Goal: Task Accomplishment & Management: Manage account settings

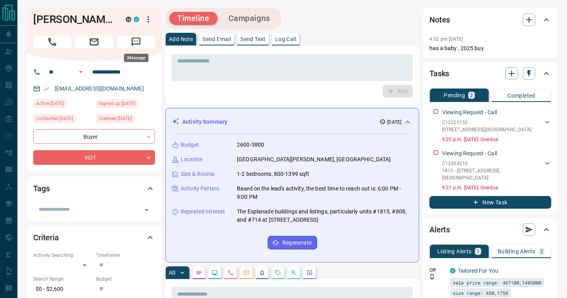
click at [136, 41] on icon "Message" at bounding box center [136, 42] width 9 height 9
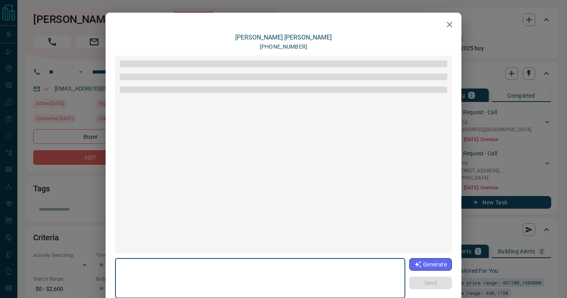
scroll to position [520, 0]
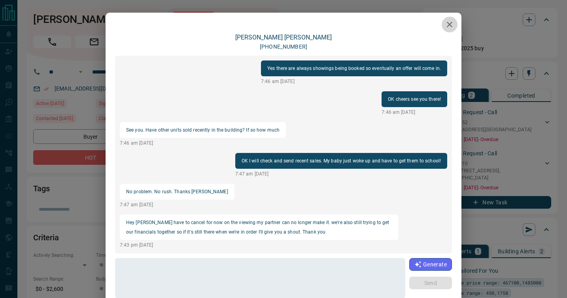
click at [452, 24] on icon "button" at bounding box center [449, 24] width 9 height 9
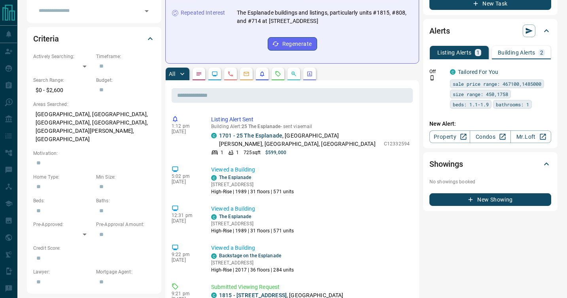
scroll to position [212, 0]
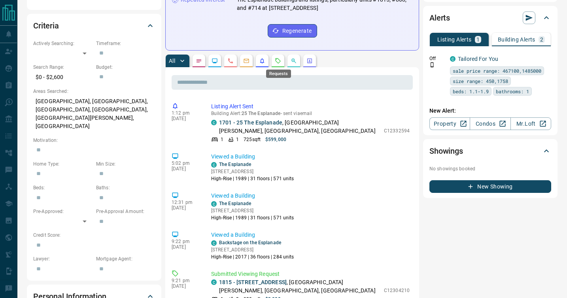
click at [278, 59] on icon "Requests" at bounding box center [278, 61] width 6 height 6
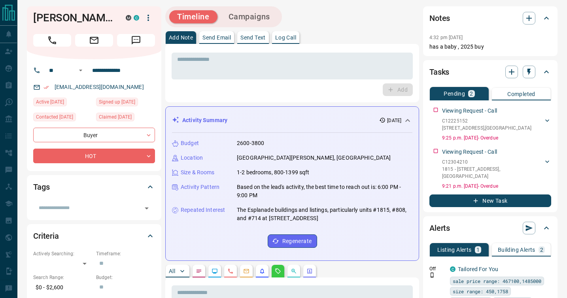
scroll to position [0, 0]
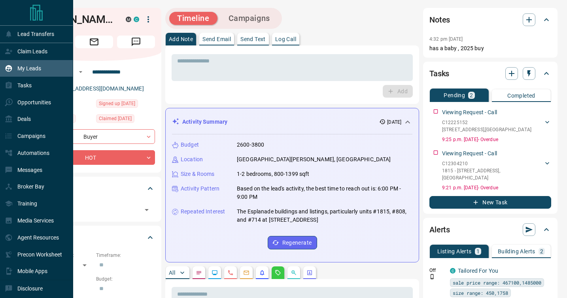
click at [30, 68] on p "My Leads" at bounding box center [29, 68] width 24 height 6
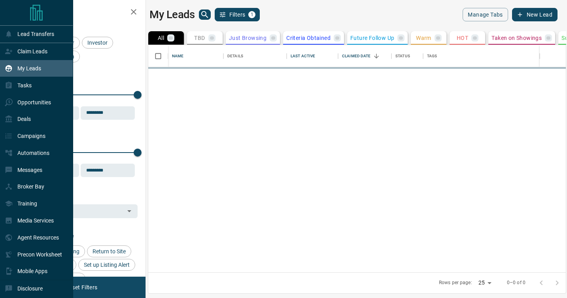
scroll to position [227, 418]
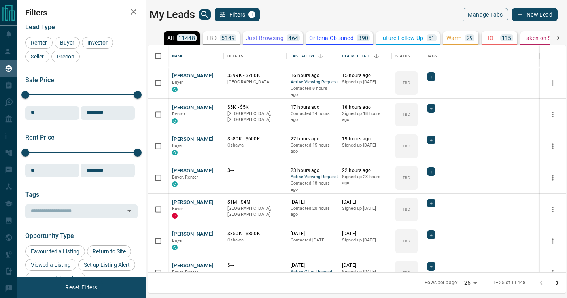
click at [304, 57] on div "Last Active" at bounding box center [303, 56] width 25 height 22
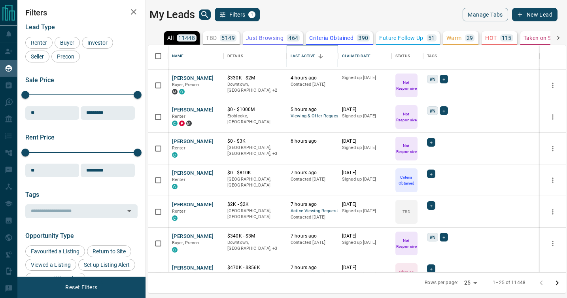
scroll to position [586, 0]
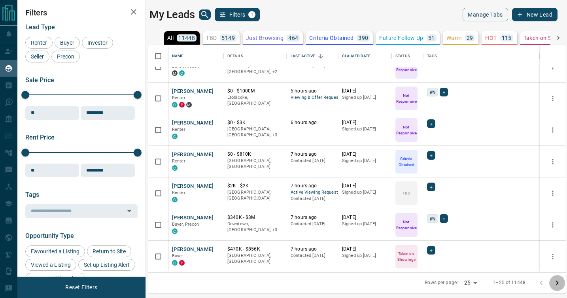
click at [559, 286] on icon "Go to next page" at bounding box center [557, 282] width 9 height 9
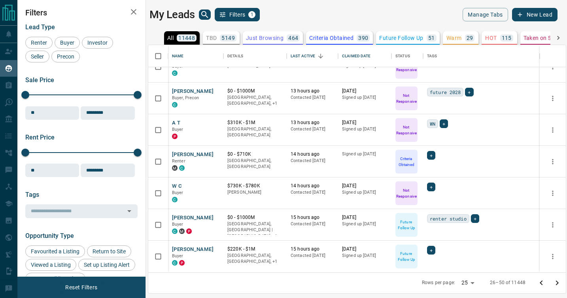
click at [558, 280] on icon "Go to next page" at bounding box center [557, 282] width 9 height 9
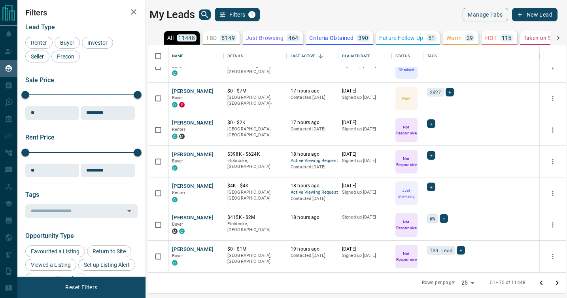
click at [556, 280] on icon "Go to next page" at bounding box center [557, 282] width 9 height 9
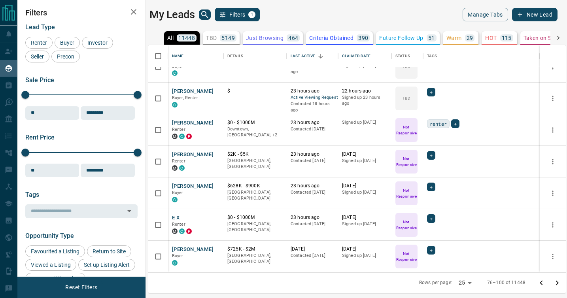
click at [558, 284] on icon "Go to next page" at bounding box center [557, 282] width 9 height 9
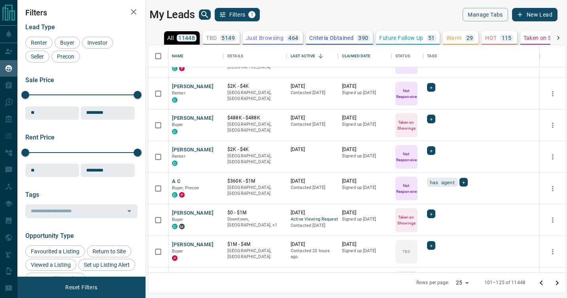
scroll to position [405, 0]
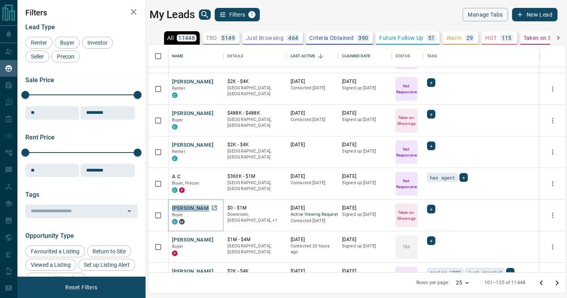
click at [190, 211] on button "[PERSON_NAME]" at bounding box center [193, 209] width 42 height 8
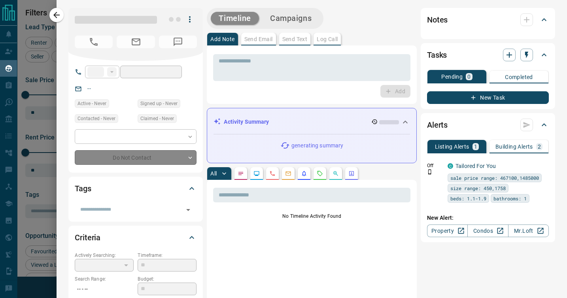
type input "**"
type input "**********"
type input "*"
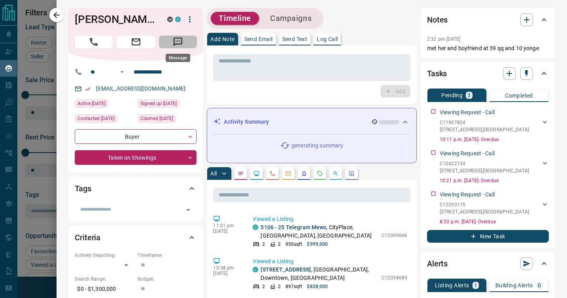
click at [182, 41] on icon "Message" at bounding box center [178, 42] width 10 height 10
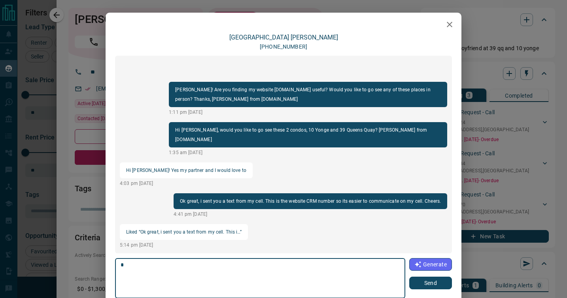
type textarea "*"
click at [450, 23] on icon "button" at bounding box center [450, 25] width 6 height 6
